Goal: Transaction & Acquisition: Purchase product/service

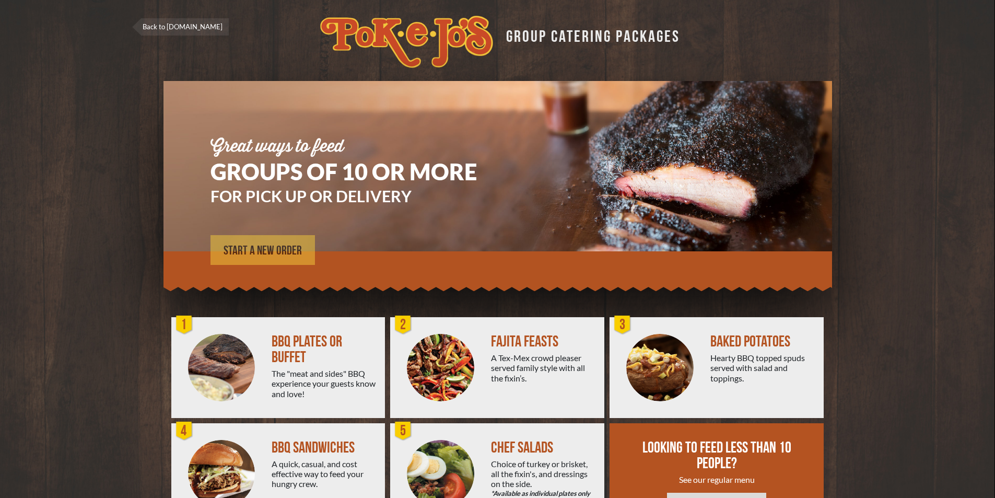
click at [272, 243] on link "START A NEW ORDER" at bounding box center [262, 250] width 104 height 30
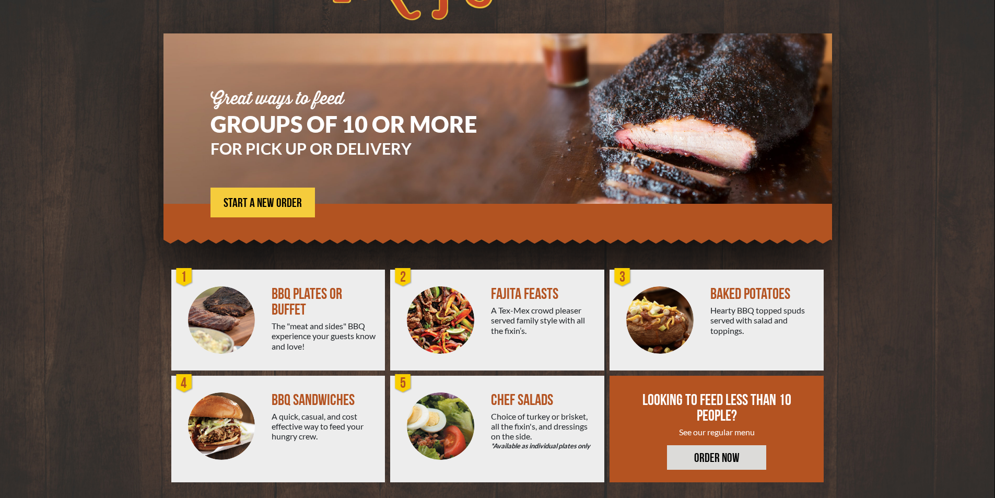
scroll to position [53, 0]
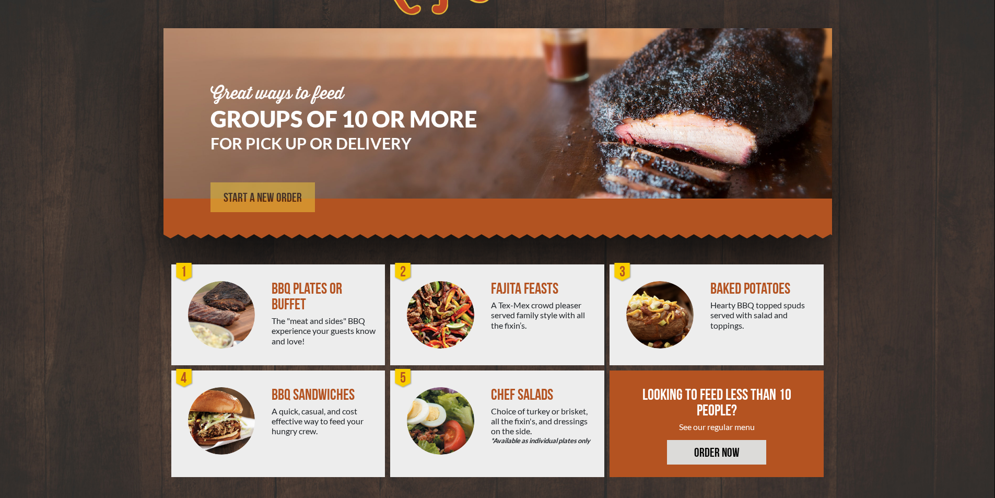
click at [272, 202] on span "START A NEW ORDER" at bounding box center [263, 198] width 78 height 13
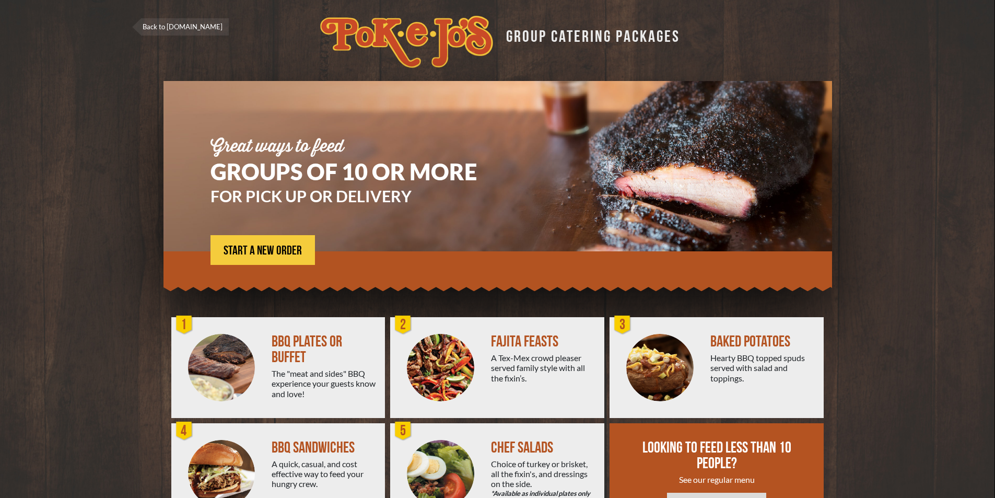
scroll to position [53, 0]
